Goal: Check status: Check status

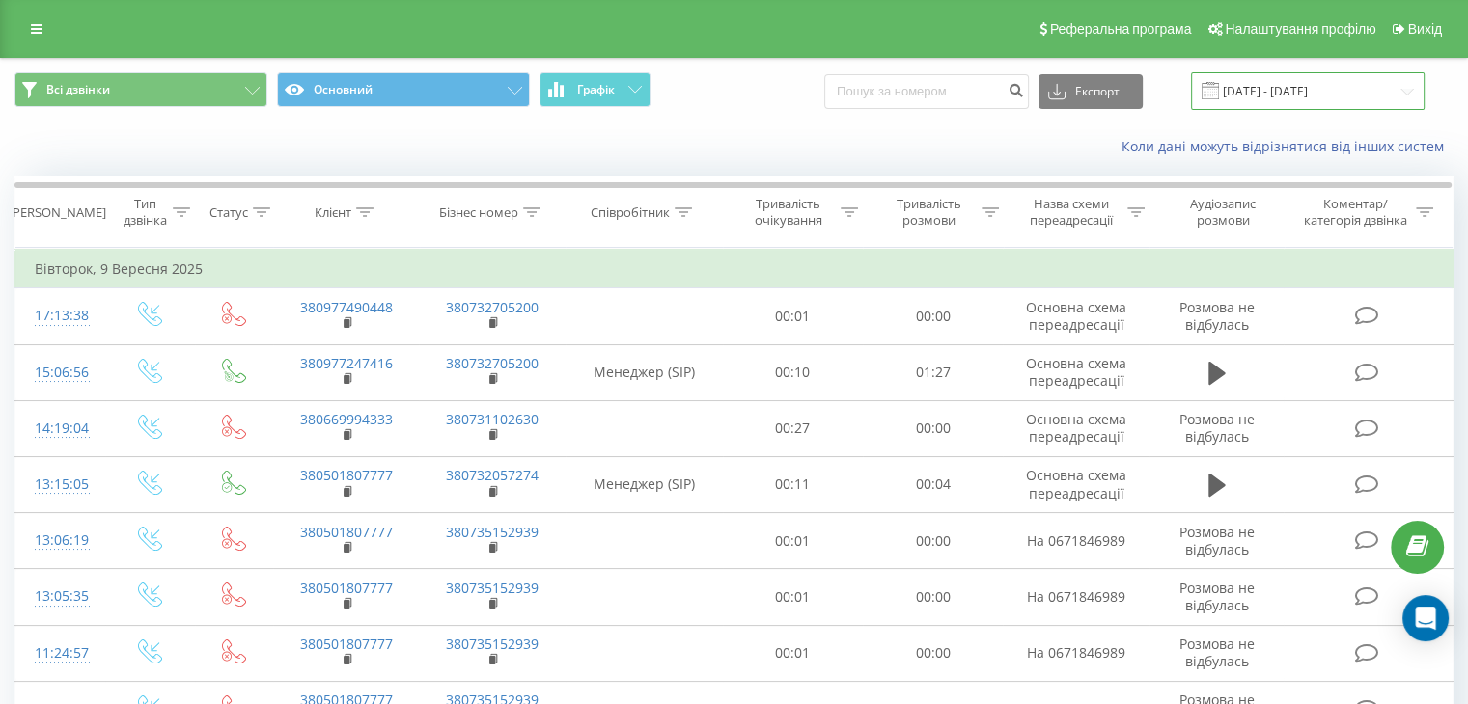
click at [1401, 90] on input "03.09.2025 - 09.09.2025" at bounding box center [1308, 91] width 234 height 38
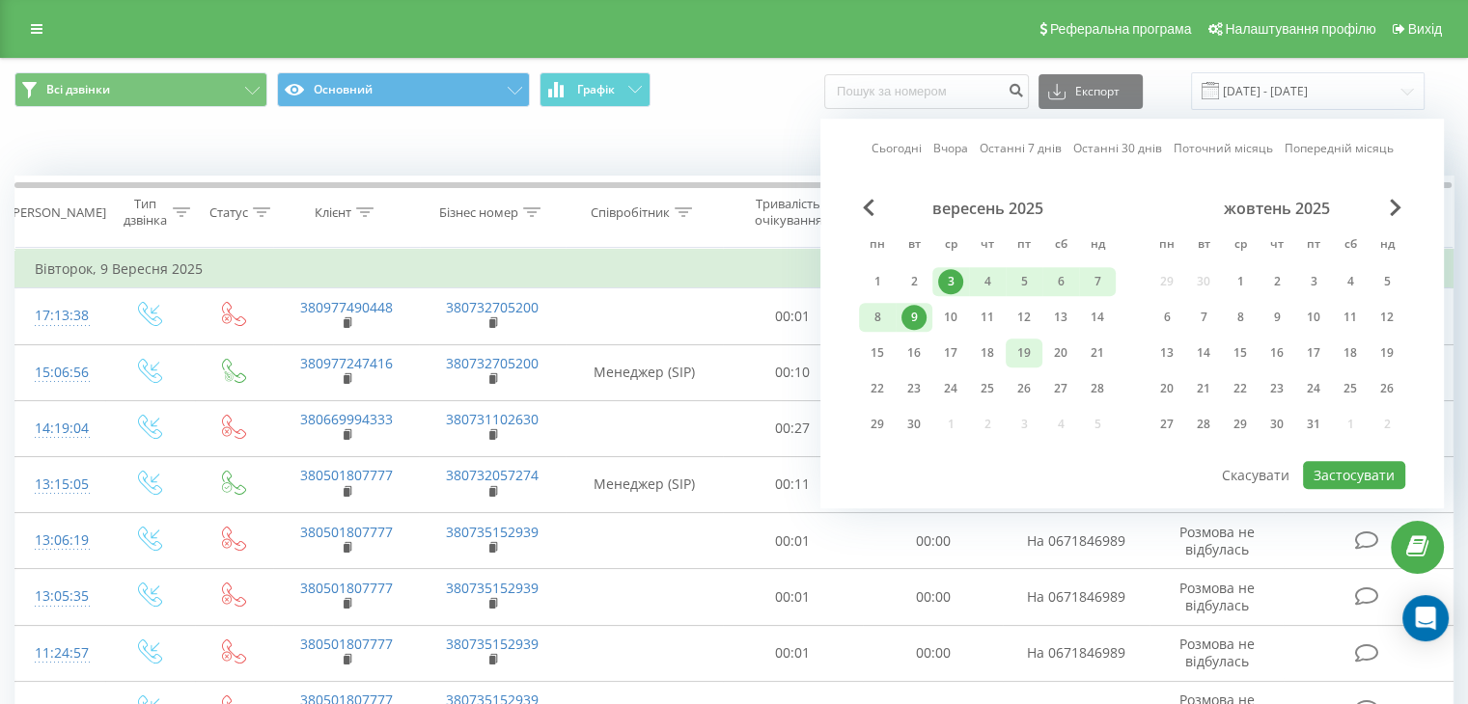
click at [1023, 352] on div "19" at bounding box center [1023, 353] width 25 height 25
click at [950, 318] on div "10" at bounding box center [950, 317] width 25 height 25
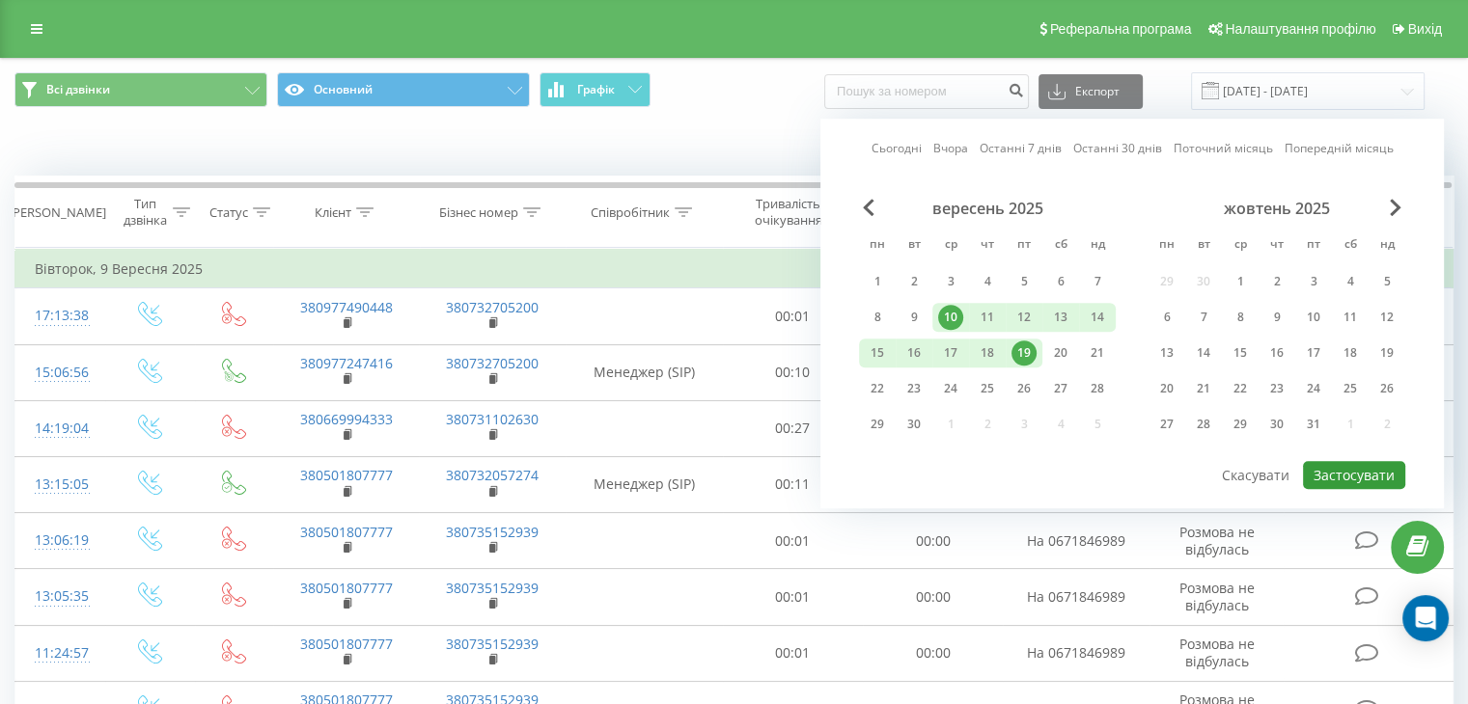
click at [1324, 473] on button "Застосувати" at bounding box center [1354, 475] width 102 height 28
type input "[DATE] - [DATE]"
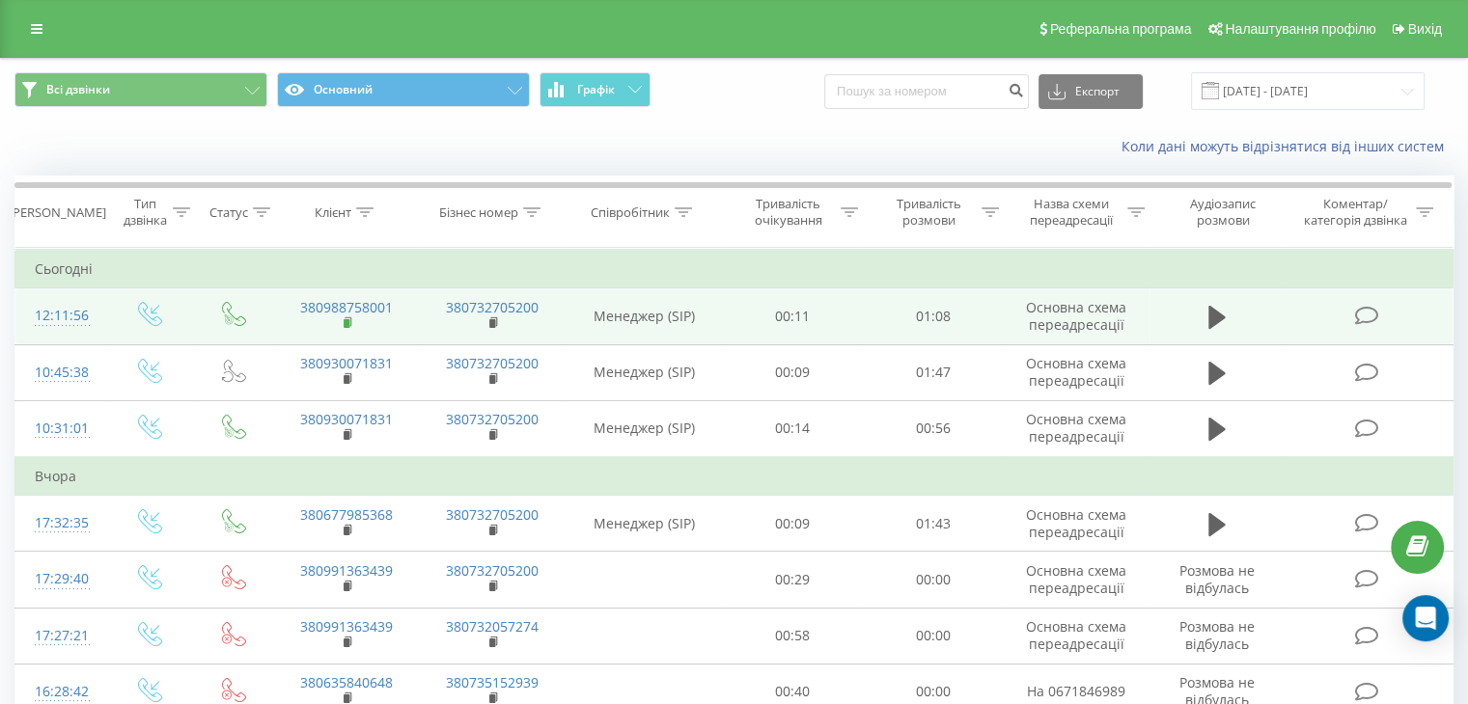
click at [345, 321] on rect at bounding box center [347, 323] width 6 height 9
